Goal: Transaction & Acquisition: Subscribe to service/newsletter

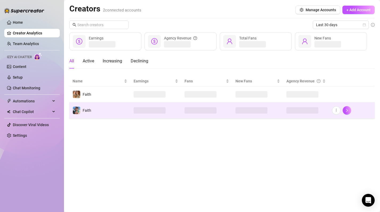
click at [108, 117] on td "Faith" at bounding box center [99, 111] width 61 height 16
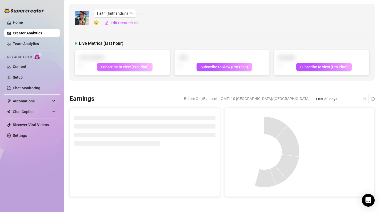
click at [120, 66] on span "Subscribe to view (Pro Plan)" at bounding box center [125, 67] width 48 height 4
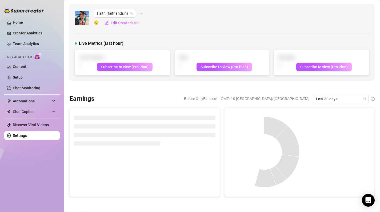
click at [20, 137] on link "Settings" at bounding box center [20, 135] width 14 height 4
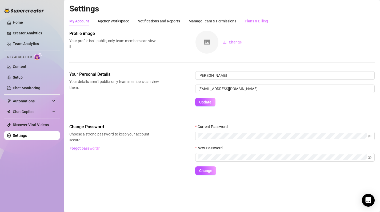
click at [262, 17] on div "Plans & Billing" at bounding box center [256, 21] width 23 height 10
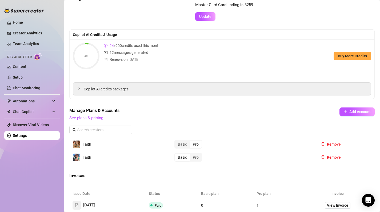
scroll to position [43, 0]
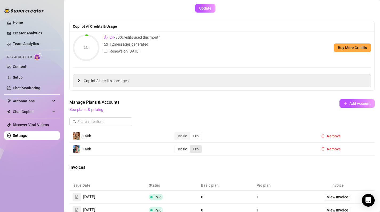
click at [198, 149] on div "Pro" at bounding box center [196, 148] width 12 height 7
click at [191, 146] on input "Pro" at bounding box center [191, 146] width 0 height 0
click at [198, 151] on div "Pro" at bounding box center [196, 148] width 12 height 7
click at [191, 146] on input "Pro" at bounding box center [191, 146] width 0 height 0
click at [198, 151] on div "Pro" at bounding box center [196, 148] width 12 height 7
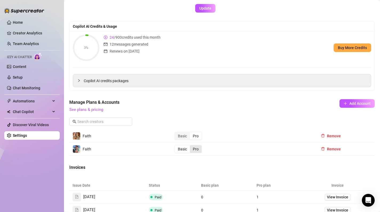
click at [191, 146] on input "Pro" at bounding box center [191, 146] width 0 height 0
drag, startPoint x: 186, startPoint y: 149, endPoint x: 196, endPoint y: 149, distance: 9.3
click at [196, 149] on div "Basic Pro" at bounding box center [188, 148] width 27 height 7
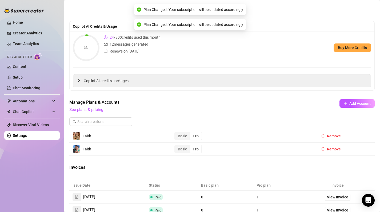
click at [201, 150] on div "Pro" at bounding box center [196, 148] width 12 height 7
click at [191, 146] on input "Pro" at bounding box center [191, 146] width 0 height 0
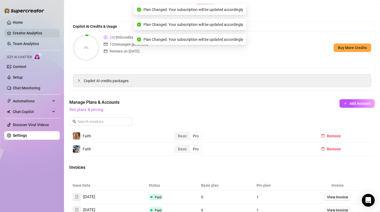
click at [28, 36] on link "Creator Analytics" at bounding box center [34, 33] width 43 height 9
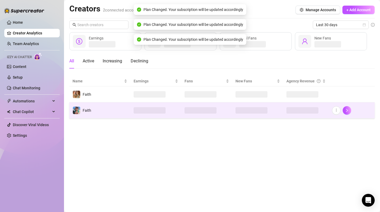
click at [108, 118] on td "Faith" at bounding box center [99, 111] width 61 height 16
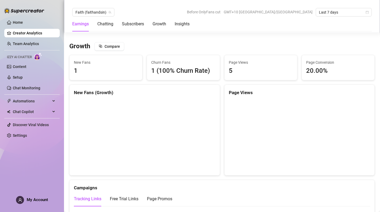
scroll to position [435, 0]
